Goal: Contribute content: Contribute content

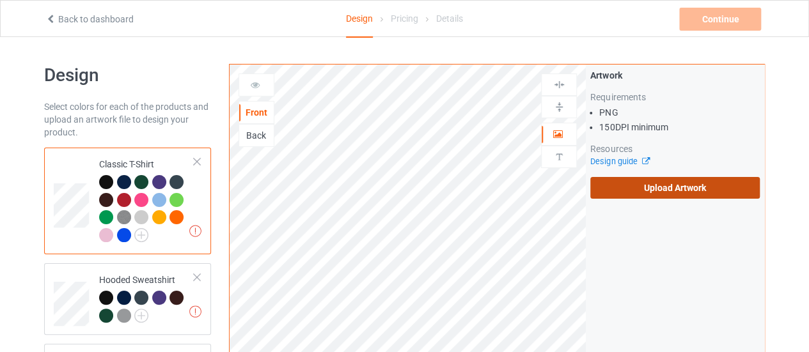
click at [626, 181] on label "Upload Artwork" at bounding box center [675, 188] width 170 height 22
click at [0, 0] on input "Upload Artwork" at bounding box center [0, 0] width 0 height 0
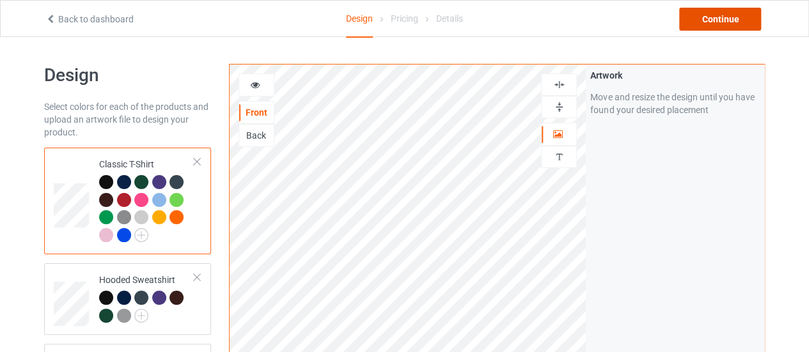
click at [719, 26] on div "Continue" at bounding box center [720, 19] width 82 height 23
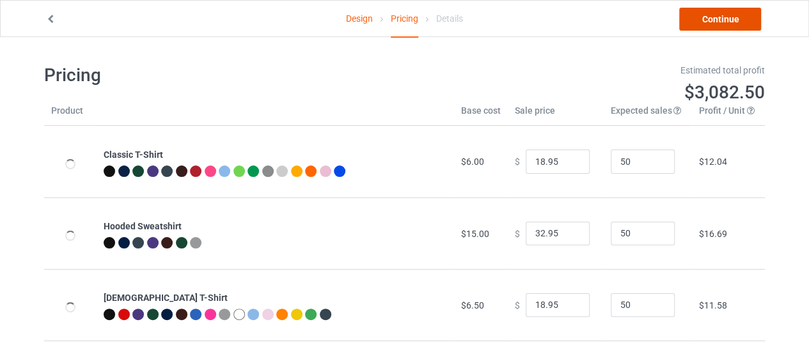
click at [719, 26] on link "Continue" at bounding box center [720, 19] width 82 height 23
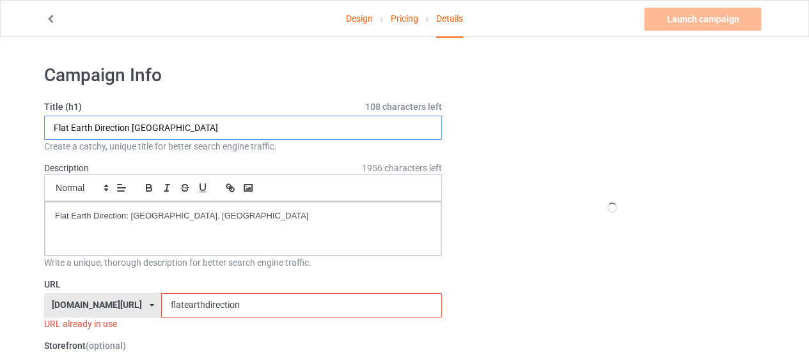
drag, startPoint x: 255, startPoint y: 127, endPoint x: 0, endPoint y: 130, distance: 254.6
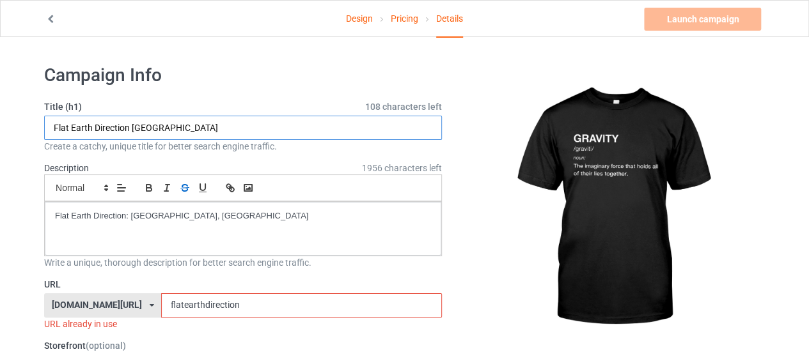
paste input "unny Gravity Flat Earth (Gift)"
type input "Funny Gravity Flat Earth (Gift)"
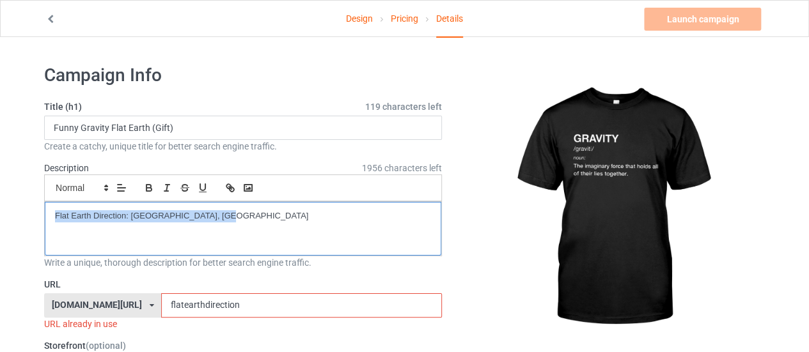
drag, startPoint x: 225, startPoint y: 211, endPoint x: 0, endPoint y: 201, distance: 225.4
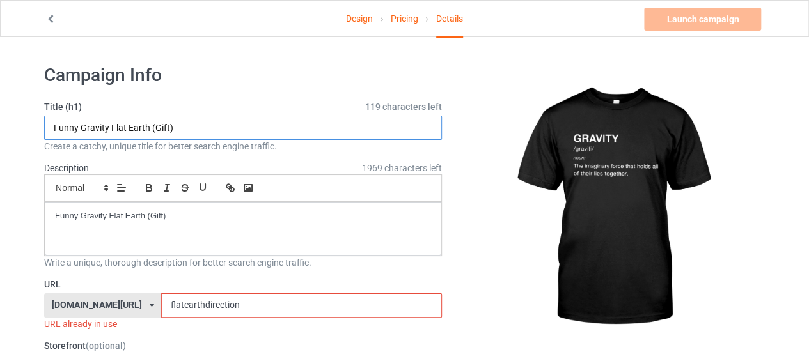
click at [92, 136] on input "Funny Gravity Flat Earth (Gift)" at bounding box center [243, 128] width 398 height 24
drag, startPoint x: 148, startPoint y: 126, endPoint x: 78, endPoint y: 126, distance: 69.7
click at [78, 126] on input "Funny Gravity Flat Earth (Gift)" at bounding box center [243, 128] width 398 height 24
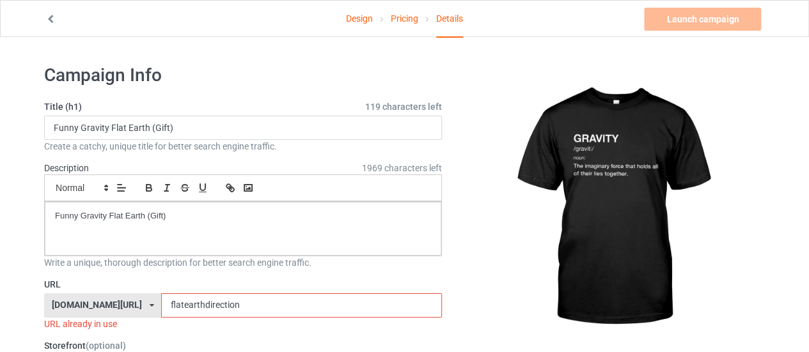
drag, startPoint x: 92, startPoint y: 301, endPoint x: 78, endPoint y: 299, distance: 14.3
click at [78, 299] on div "[DOMAIN_NAME][URL] [DOMAIN_NAME][URL] 587d0d41cee36fd012c64a69 flatearthdirecti…" at bounding box center [243, 306] width 398 height 24
type input "ل"
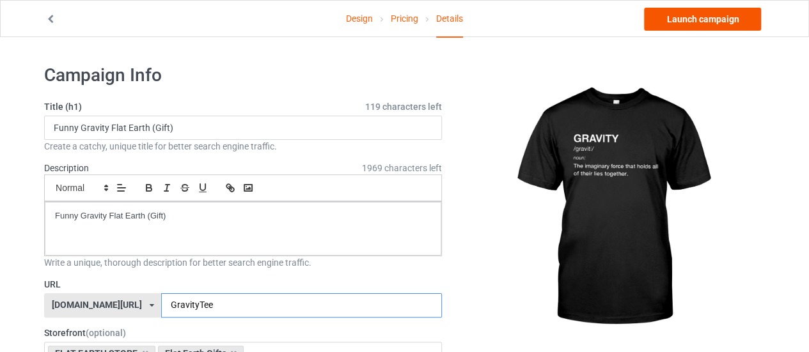
type input "GravityTee"
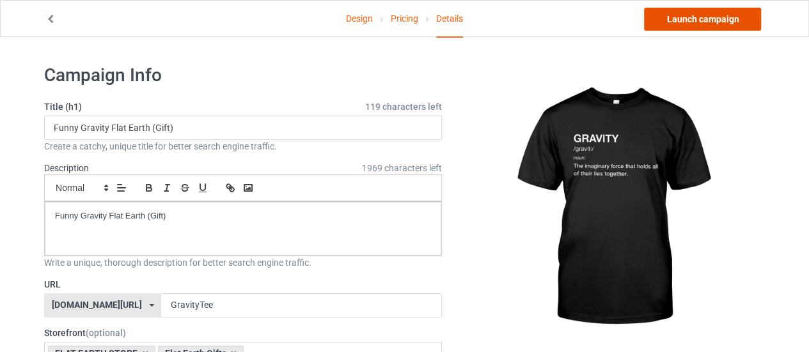
click at [715, 27] on link "Launch campaign" at bounding box center [702, 19] width 117 height 23
